Goal: Transaction & Acquisition: Download file/media

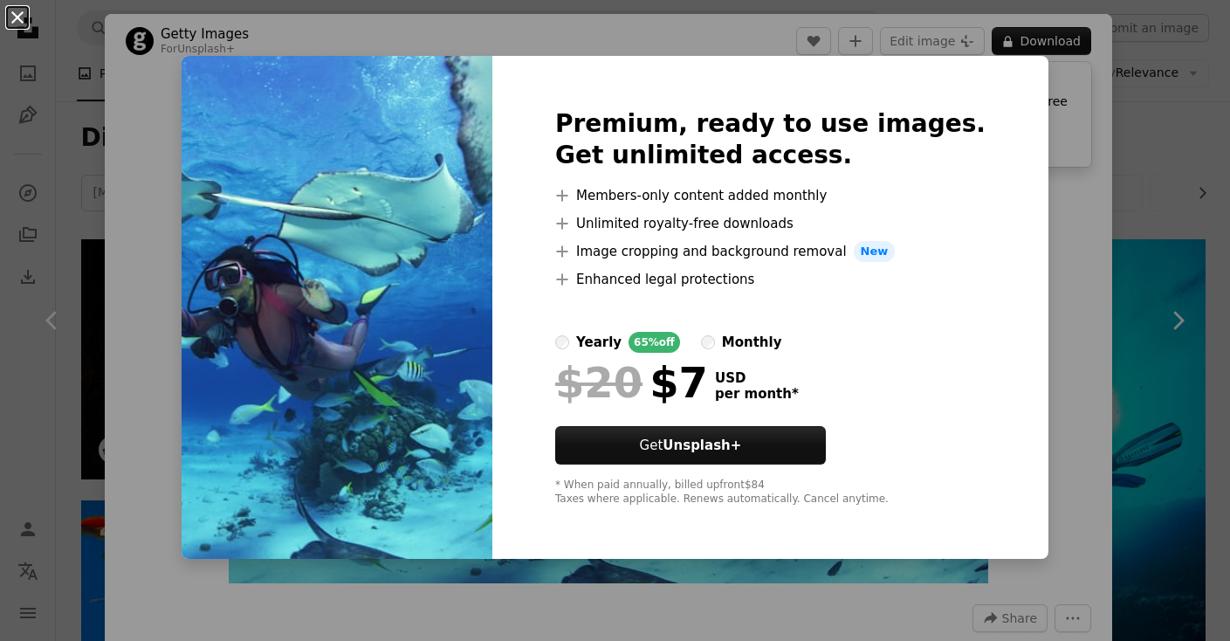
click at [17, 11] on button "An X shape" at bounding box center [17, 17] width 21 height 21
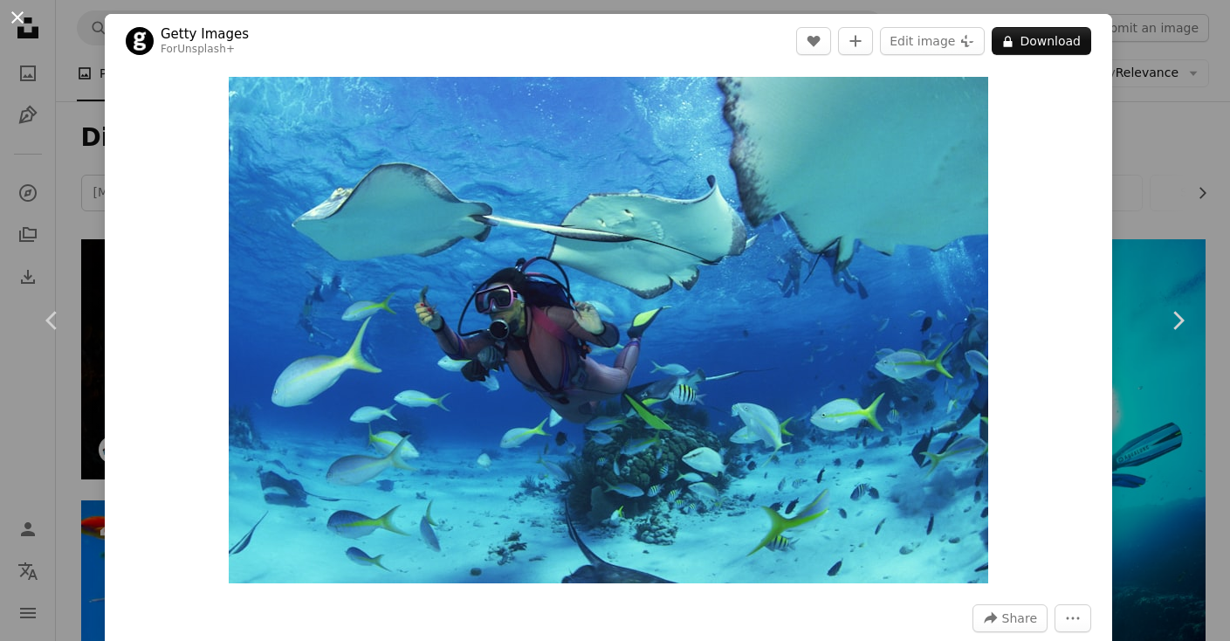
click at [17, 18] on button "An X shape" at bounding box center [17, 17] width 21 height 21
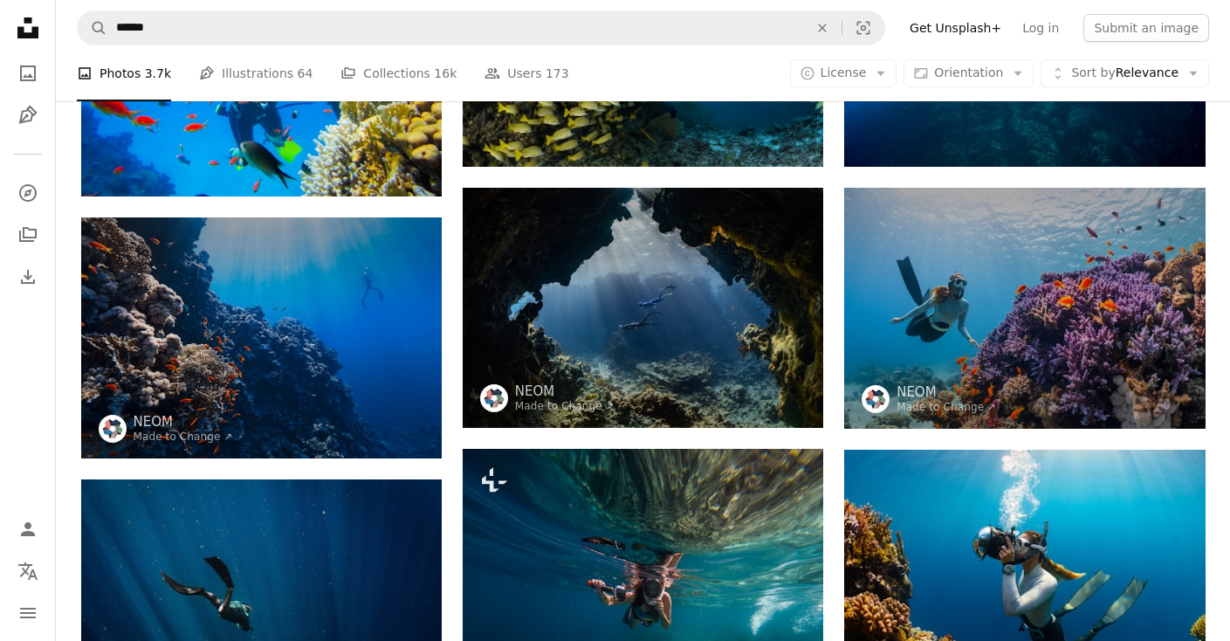
scroll to position [605, 0]
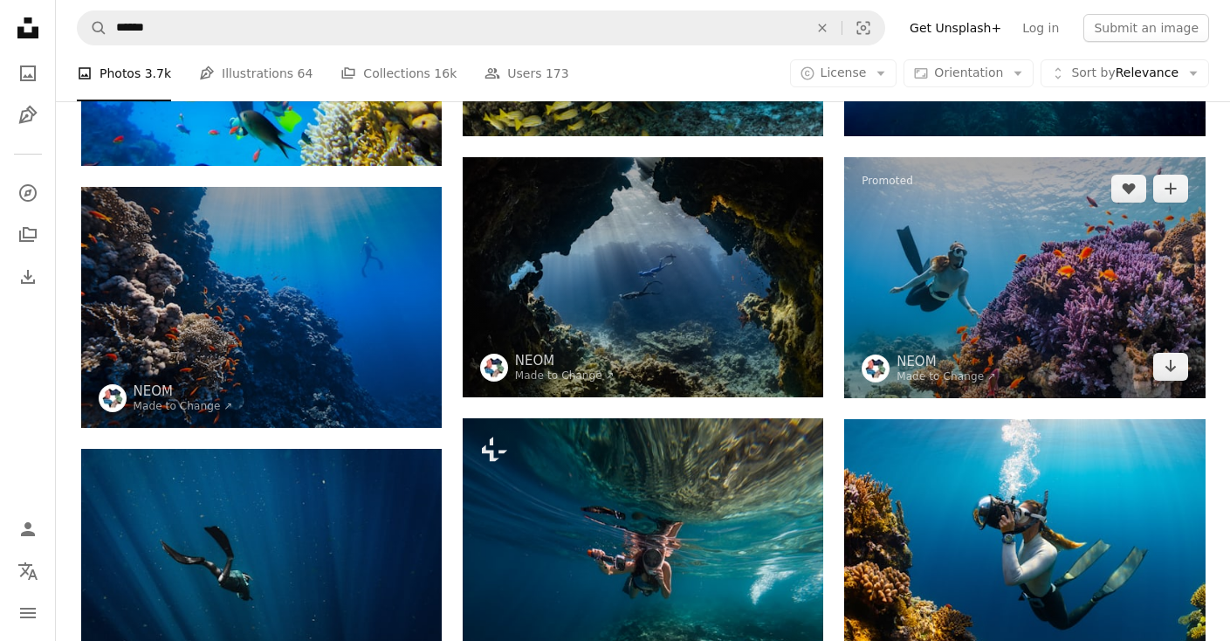
click at [1021, 219] on img at bounding box center [1024, 277] width 361 height 240
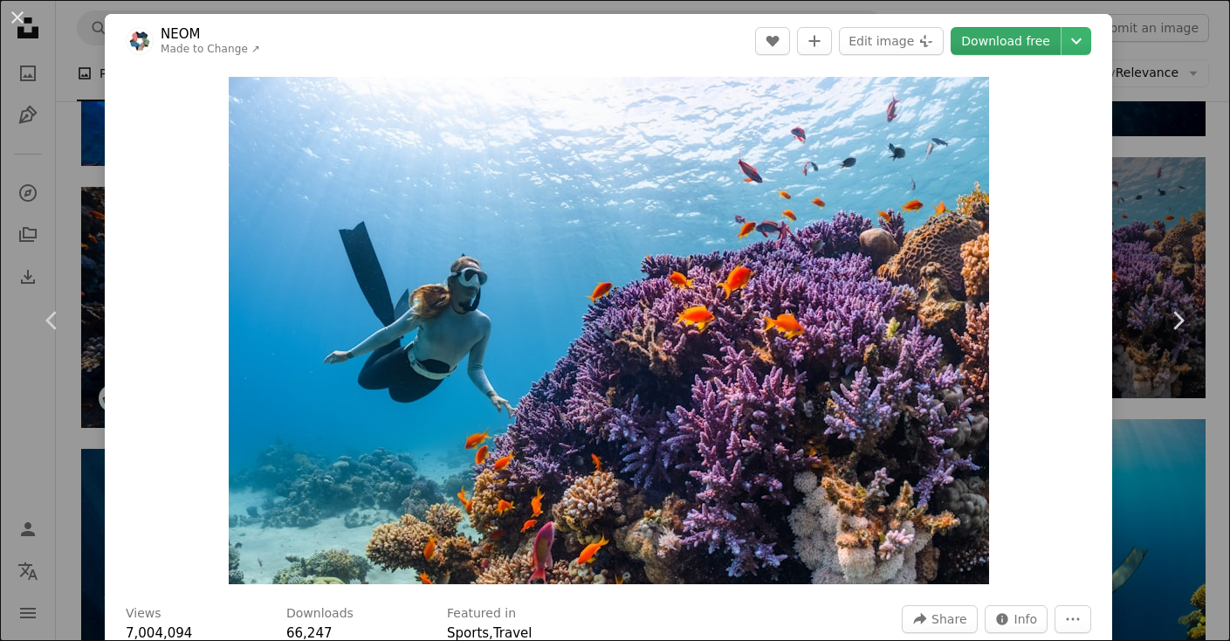
click at [992, 43] on link "Download free" at bounding box center [1006, 41] width 110 height 28
